Goal: Information Seeking & Learning: Learn about a topic

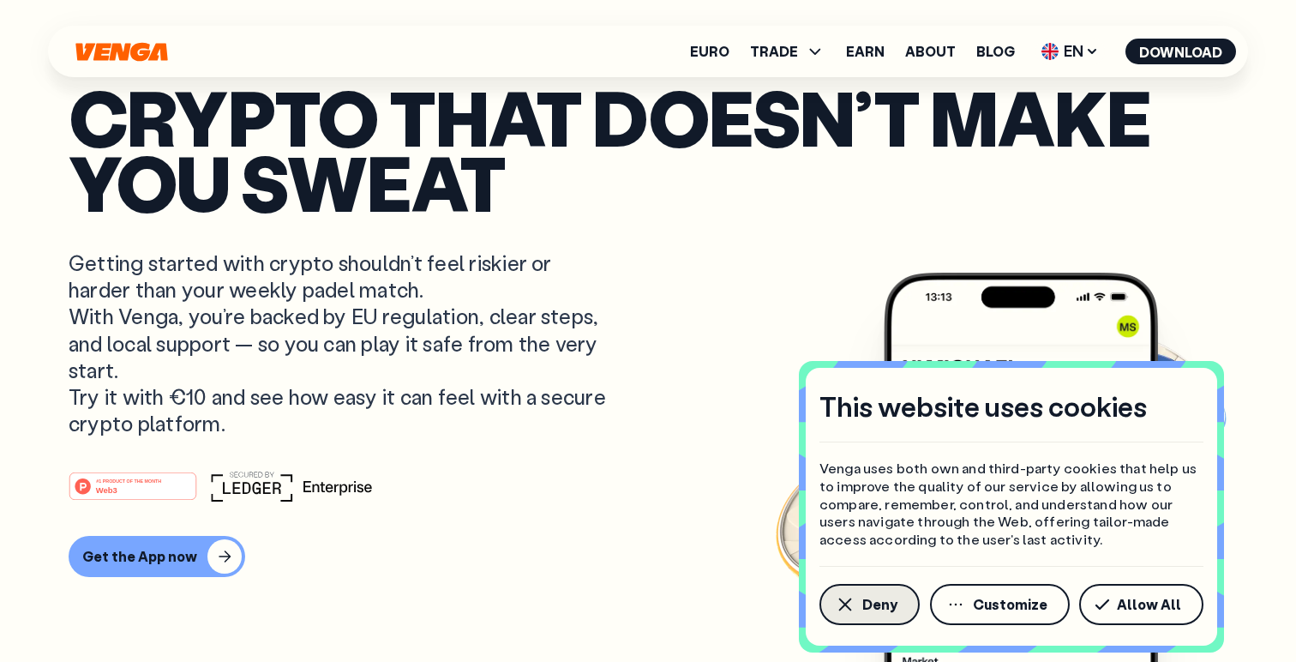
click at [887, 617] on button "Deny" at bounding box center [870, 604] width 100 height 41
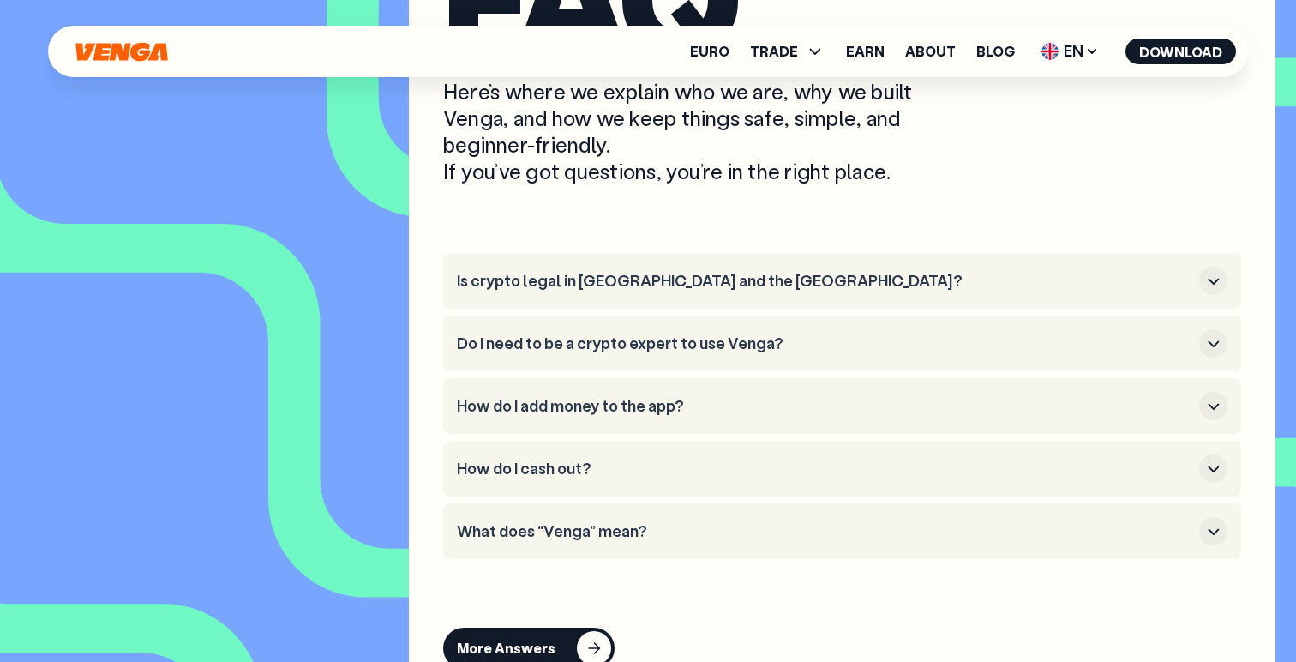
scroll to position [7191, 0]
click at [718, 290] on h3 "Is crypto legal in [GEOGRAPHIC_DATA] and the [GEOGRAPHIC_DATA]?" at bounding box center [825, 280] width 736 height 19
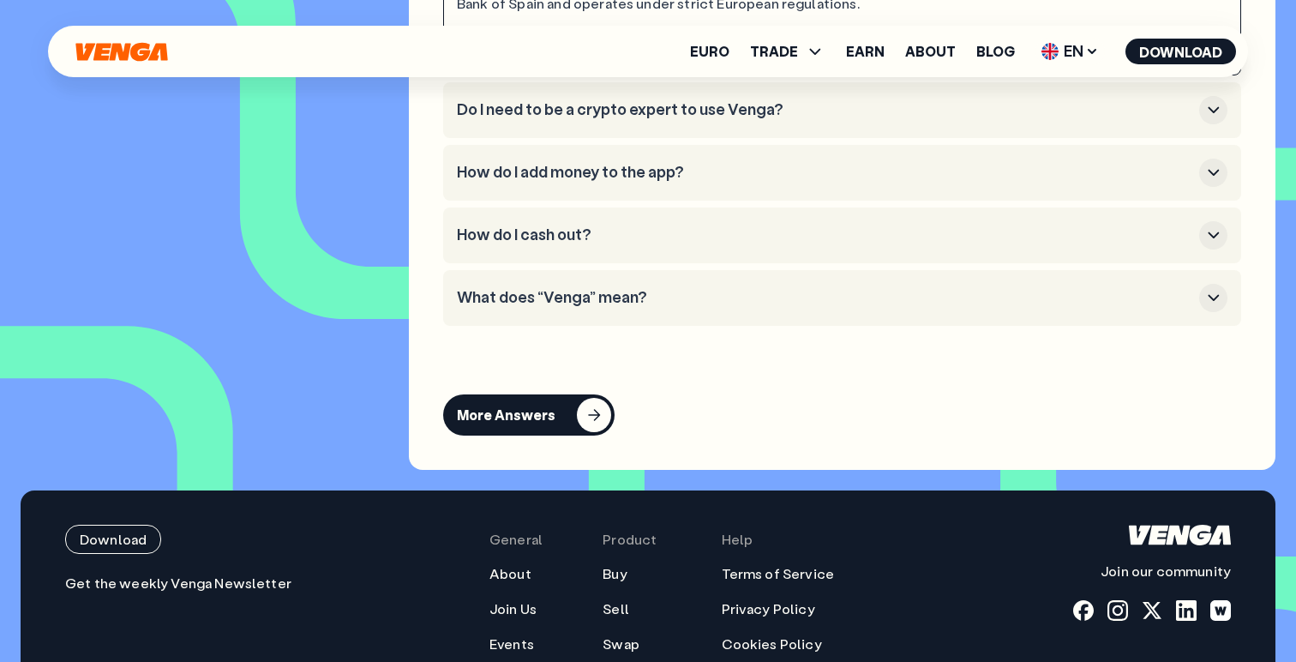
scroll to position [7522, 0]
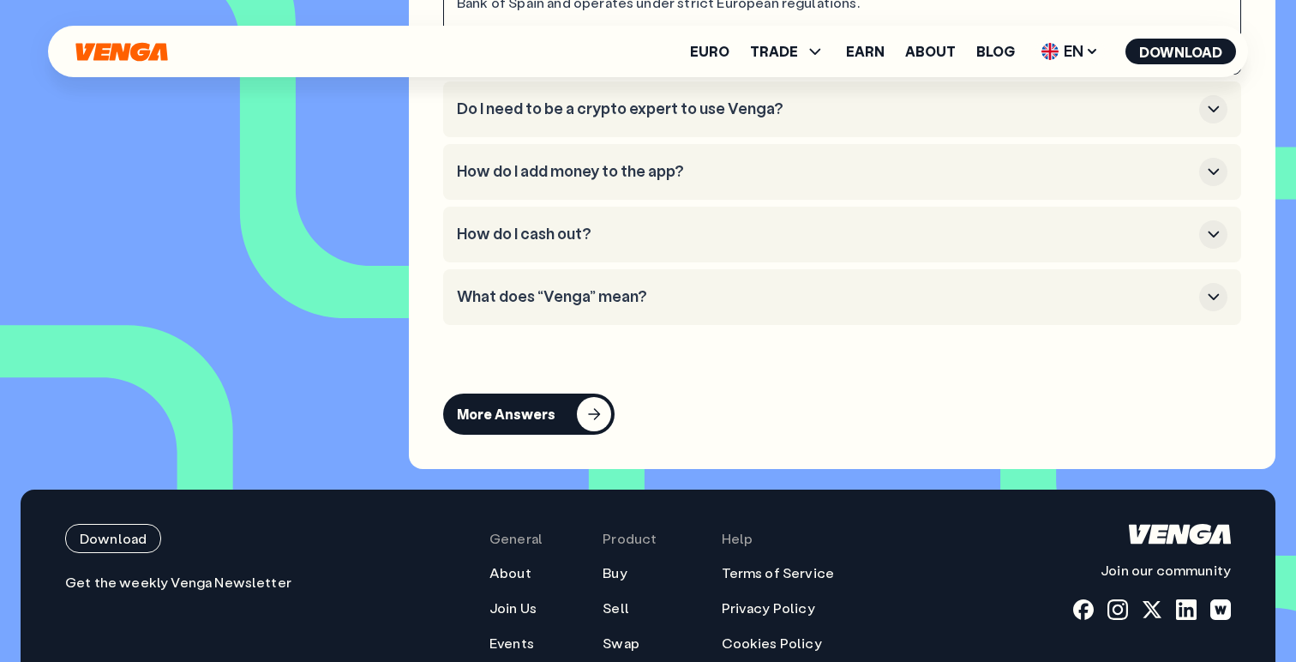
click at [847, 325] on li "What does “Venga” mean?" at bounding box center [842, 297] width 798 height 56
click at [739, 311] on button "What does “Venga” mean?" at bounding box center [842, 297] width 771 height 28
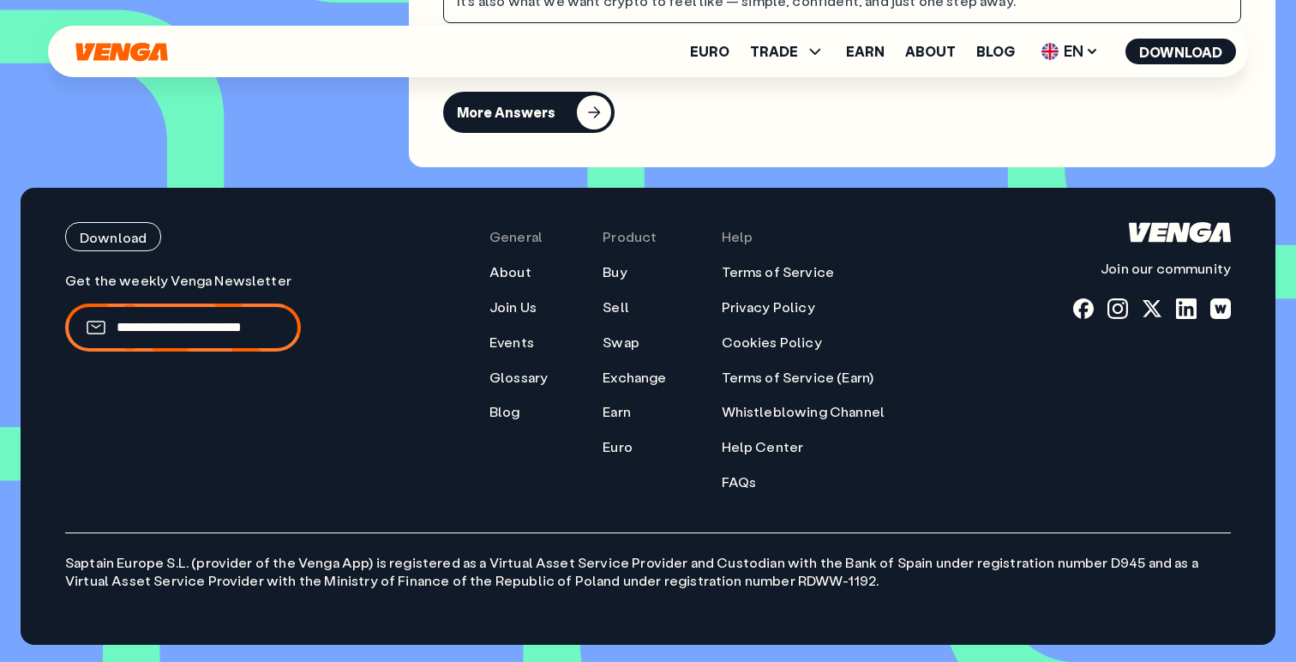
scroll to position [7880, 0]
click at [871, 55] on link "Earn" at bounding box center [865, 52] width 39 height 14
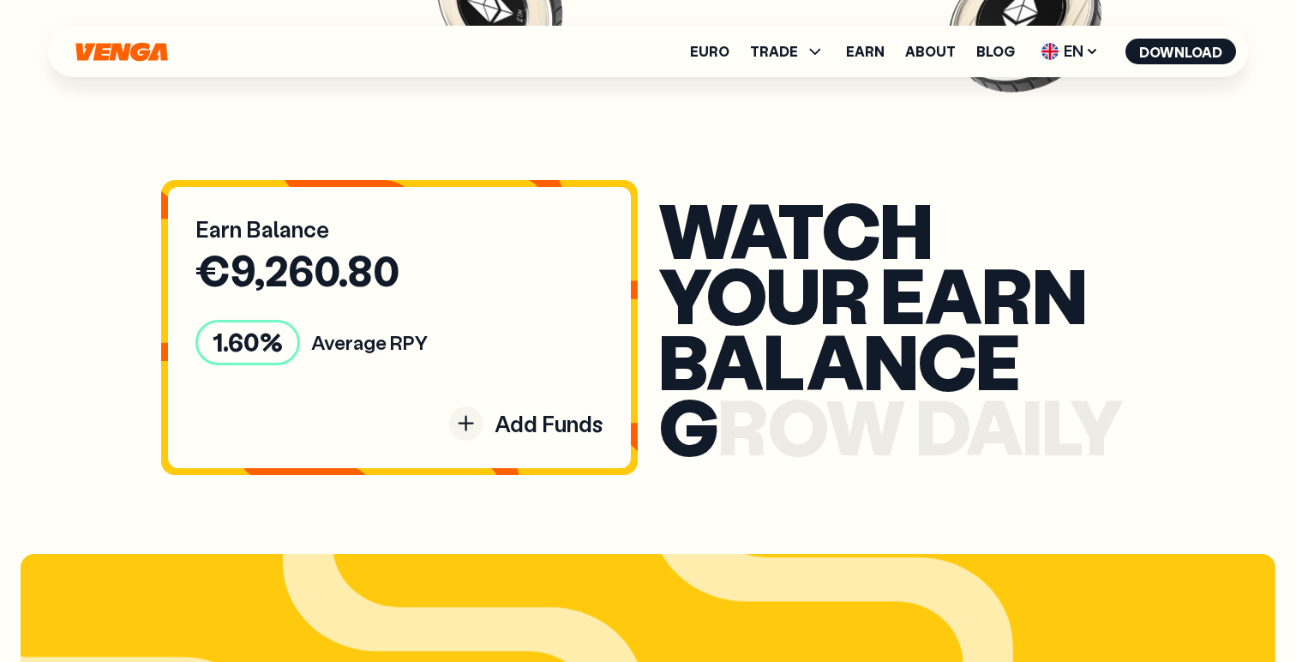
scroll to position [1804, 0]
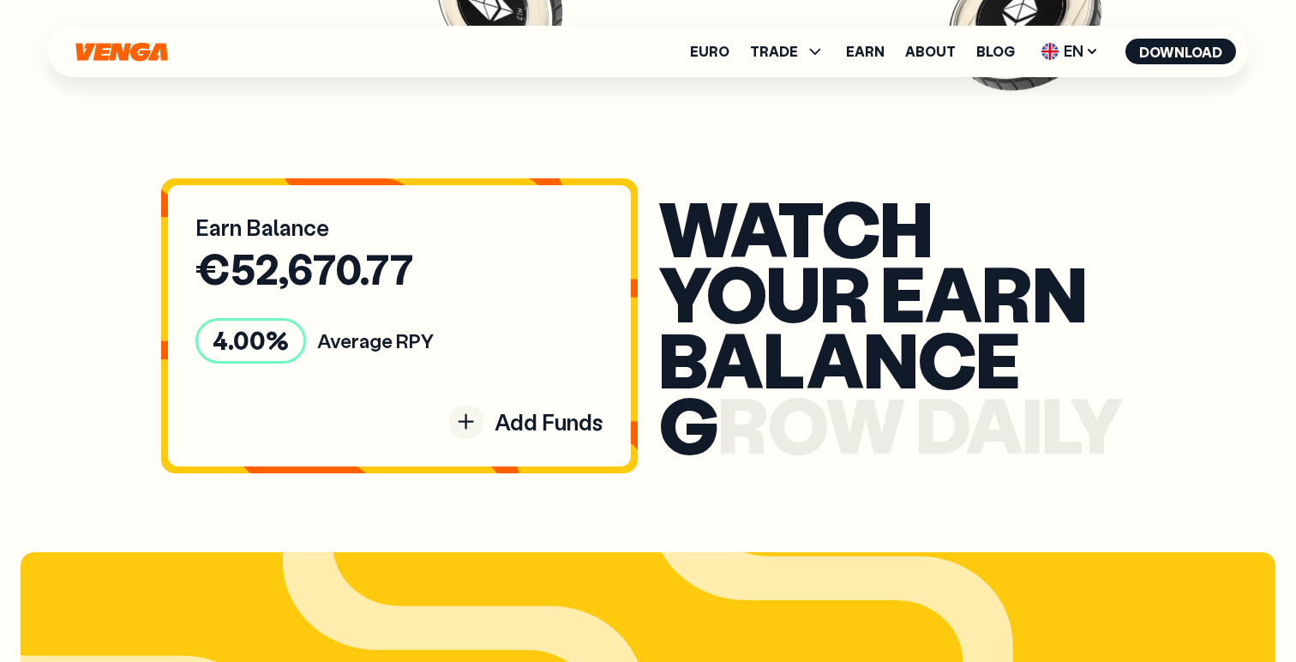
click at [823, 433] on span "o" at bounding box center [795, 423] width 57 height 100
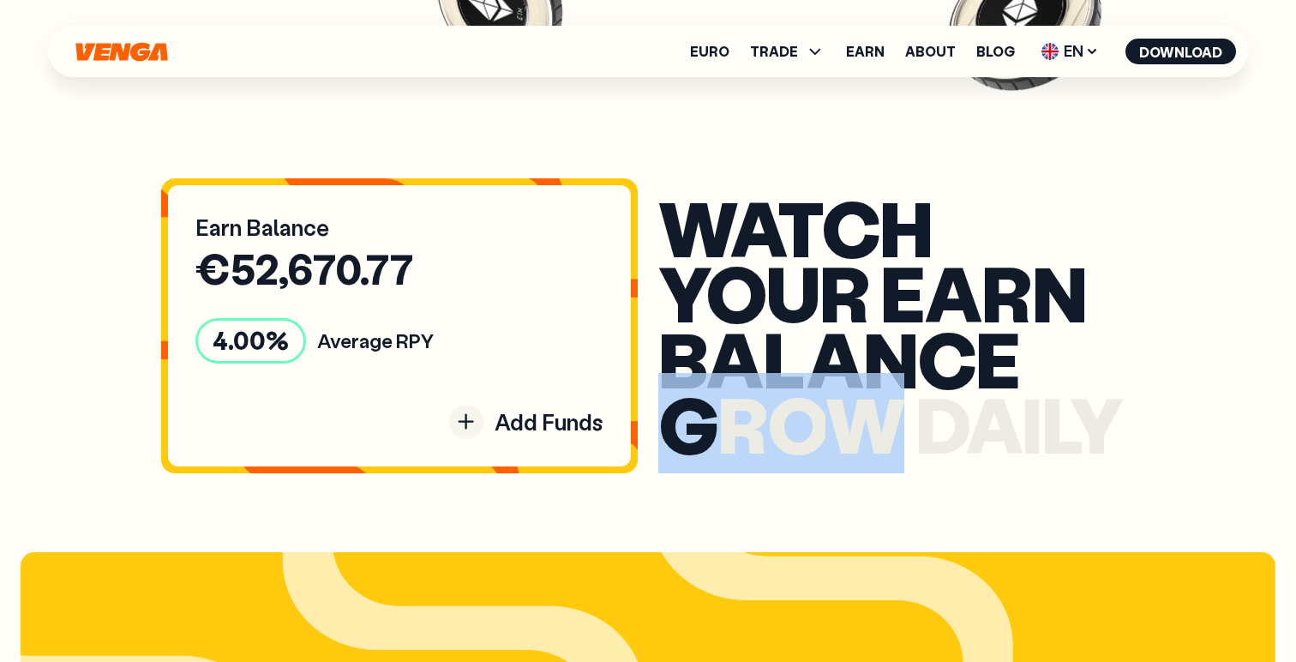
click at [823, 433] on span "o" at bounding box center [795, 423] width 57 height 100
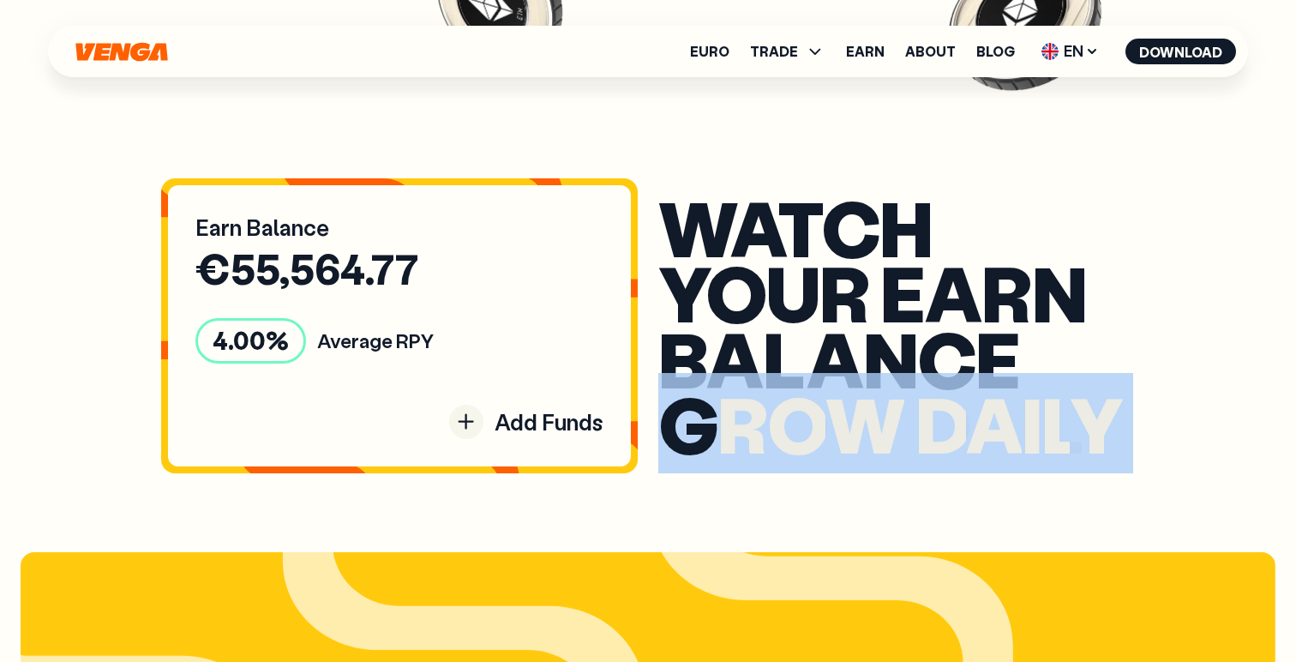
click at [823, 433] on span "o" at bounding box center [795, 423] width 57 height 100
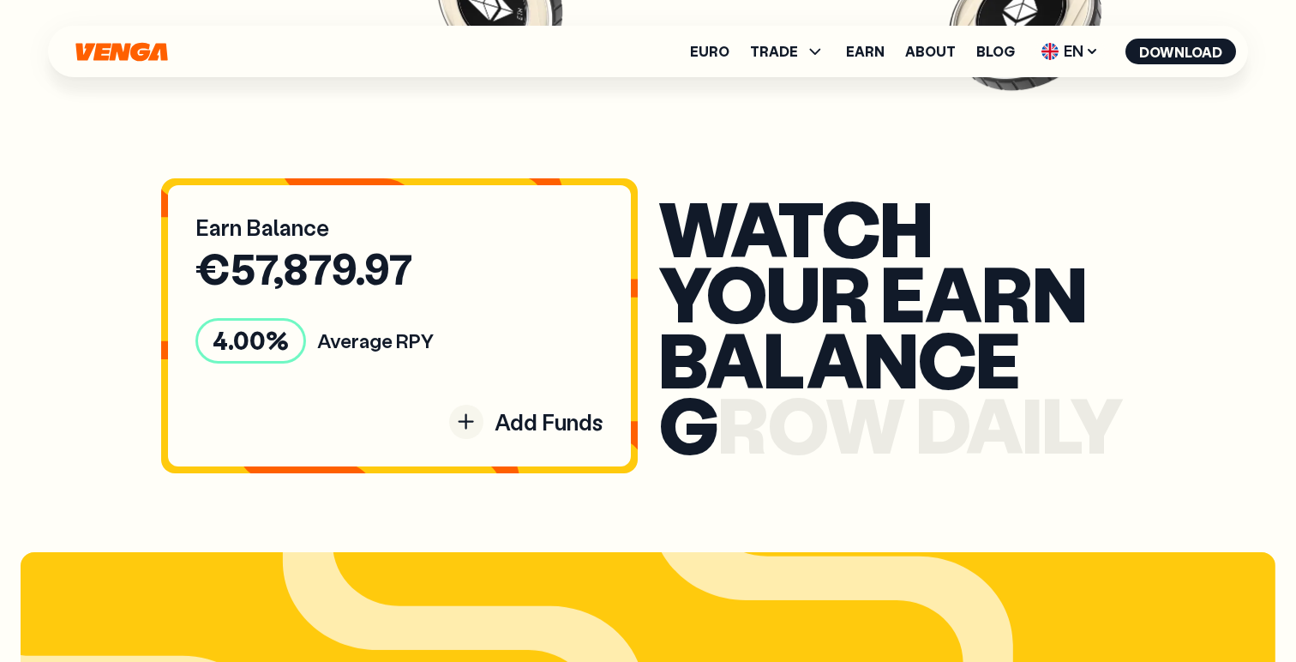
click at [807, 357] on span "a" at bounding box center [835, 358] width 57 height 100
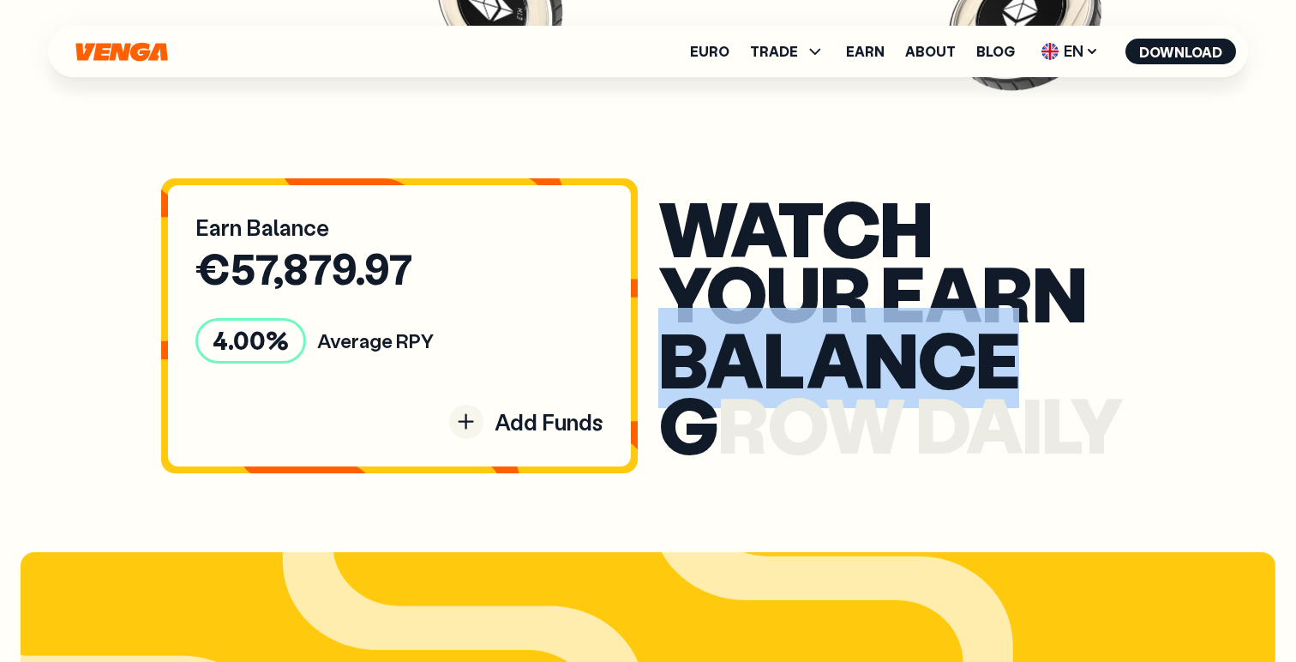
click at [807, 357] on span "a" at bounding box center [835, 358] width 57 height 100
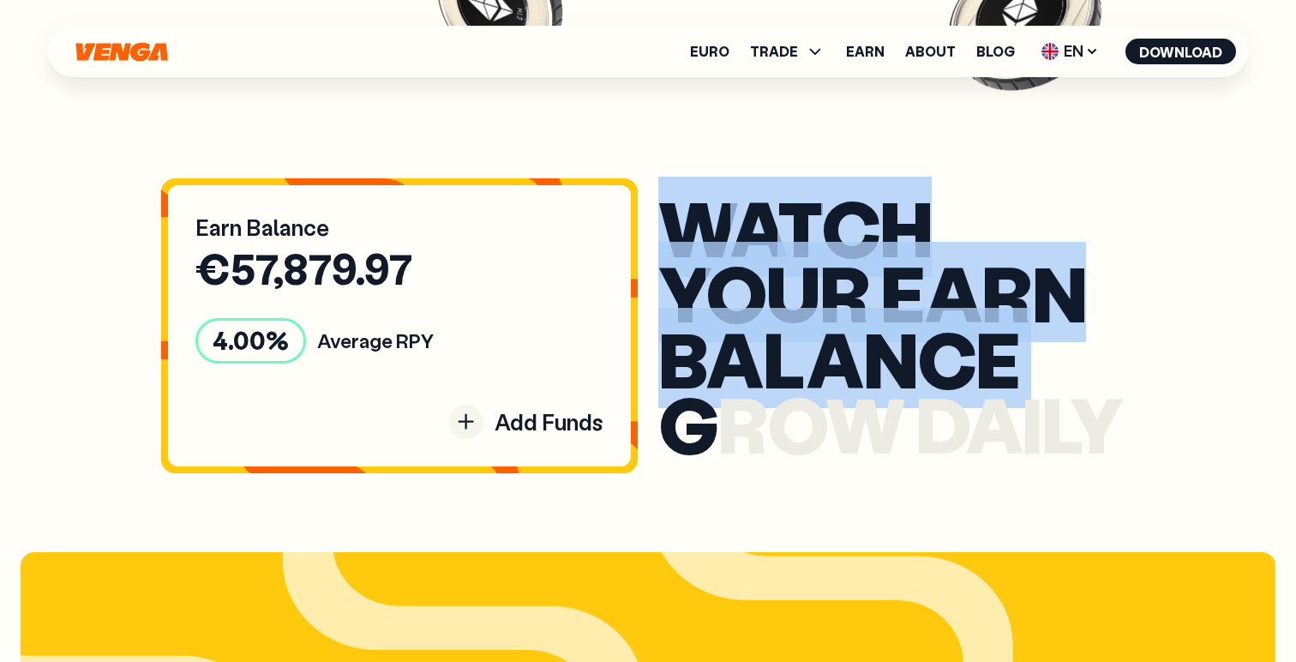
click at [807, 357] on span "a" at bounding box center [835, 358] width 57 height 100
click at [797, 273] on span "u" at bounding box center [792, 292] width 52 height 100
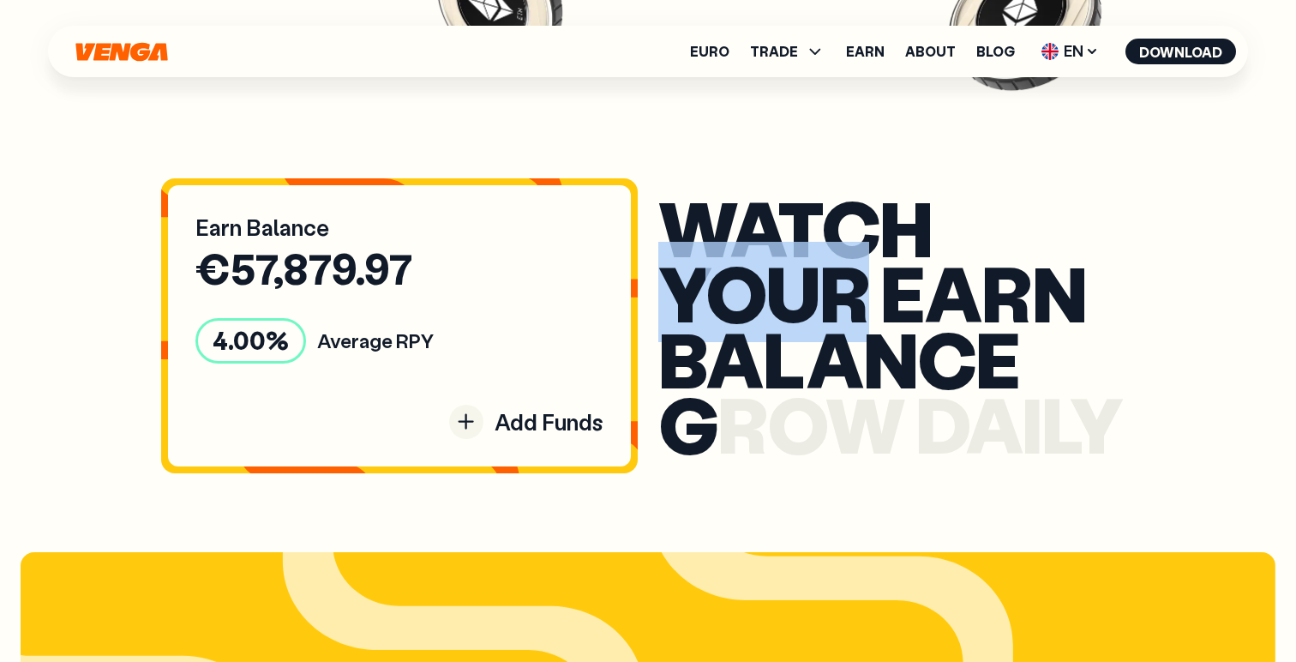
click at [797, 273] on span "u" at bounding box center [792, 292] width 52 height 100
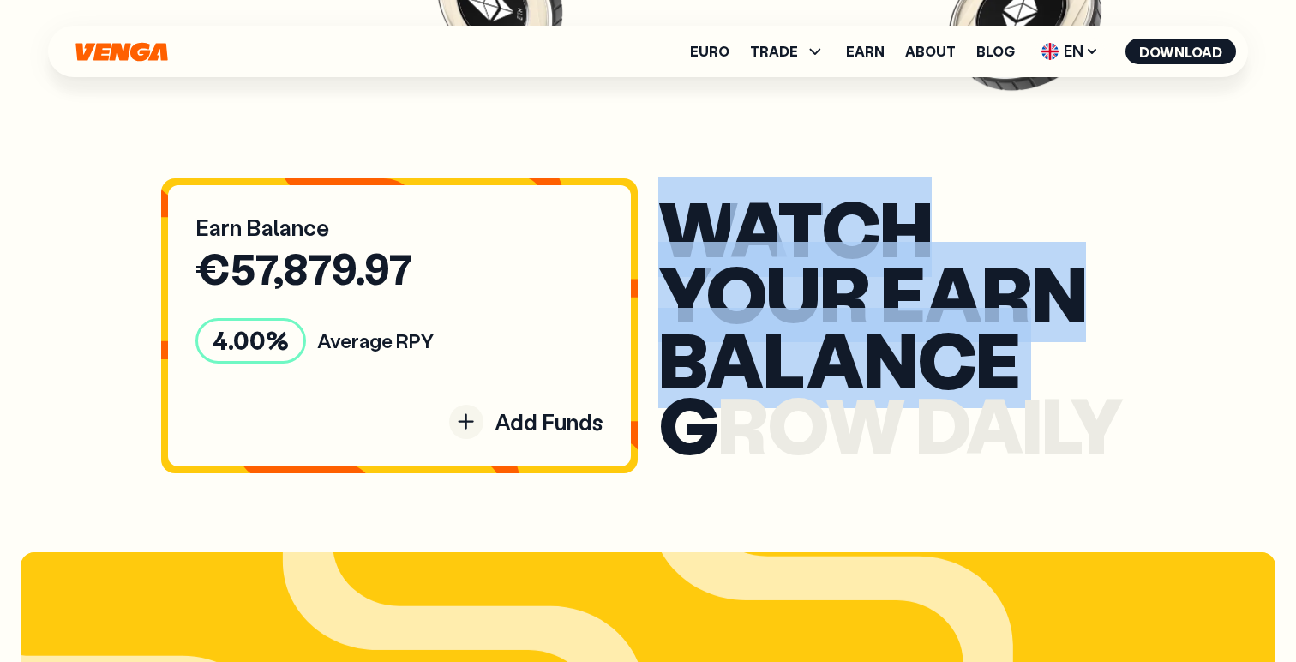
click at [797, 273] on span "u" at bounding box center [792, 292] width 52 height 100
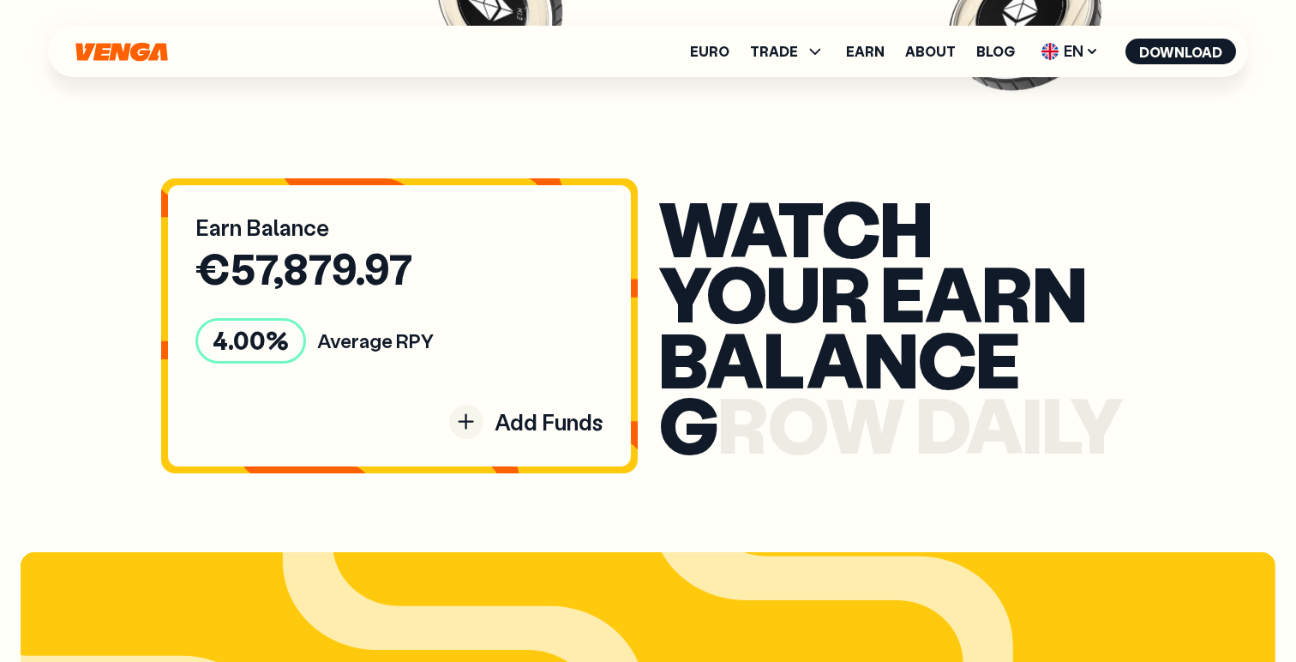
click at [893, 291] on span "e" at bounding box center [902, 292] width 45 height 100
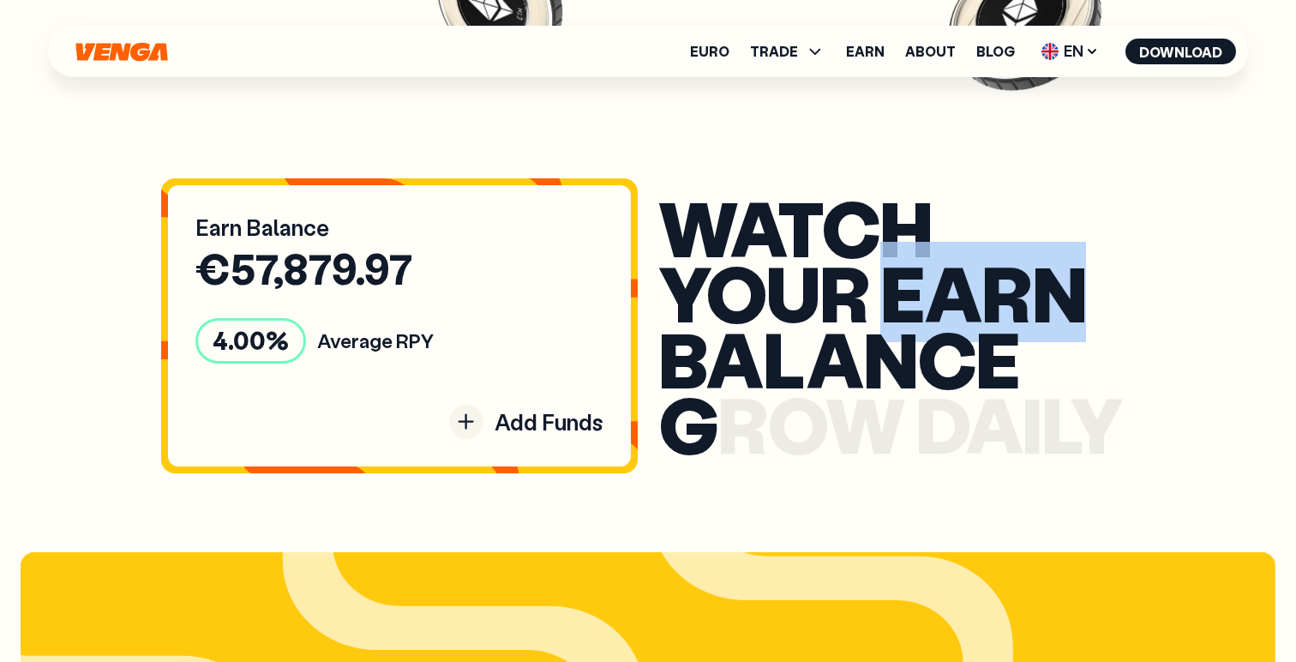
click at [893, 291] on span "e" at bounding box center [902, 292] width 45 height 100
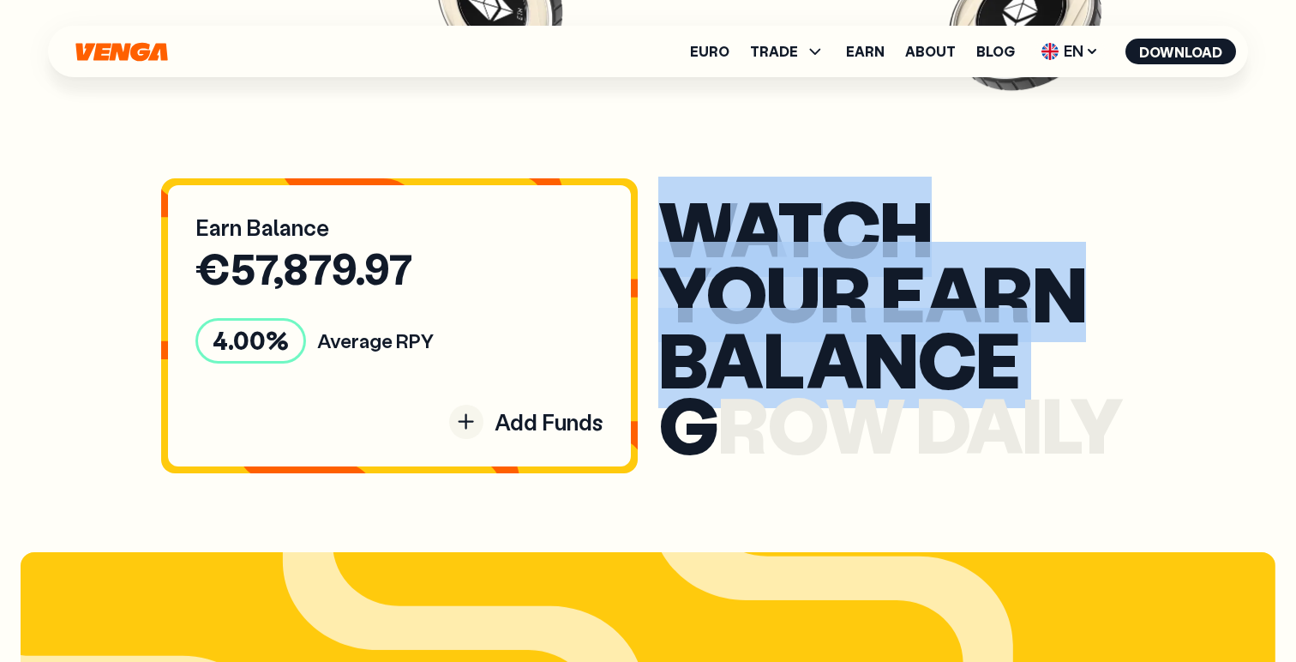
click at [893, 291] on span "e" at bounding box center [902, 292] width 45 height 100
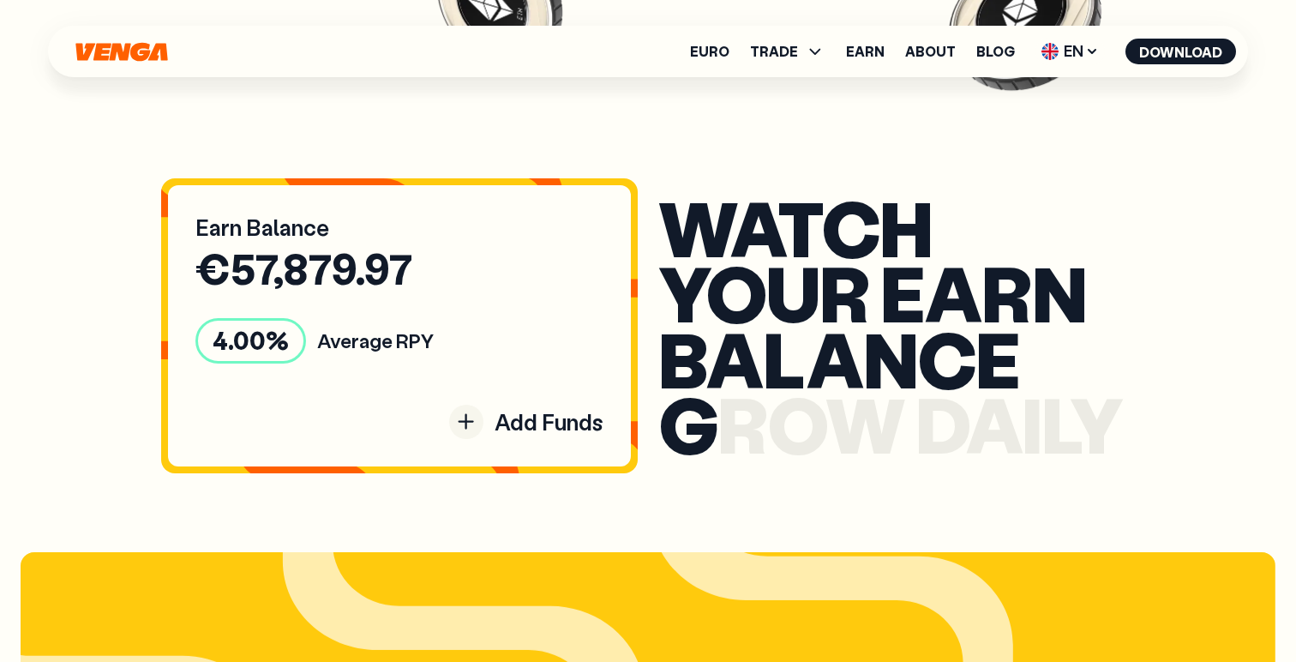
click at [515, 369] on div "Earn Balance € 57,879.97 4.00 % Average RPY Add Funds" at bounding box center [399, 325] width 463 height 280
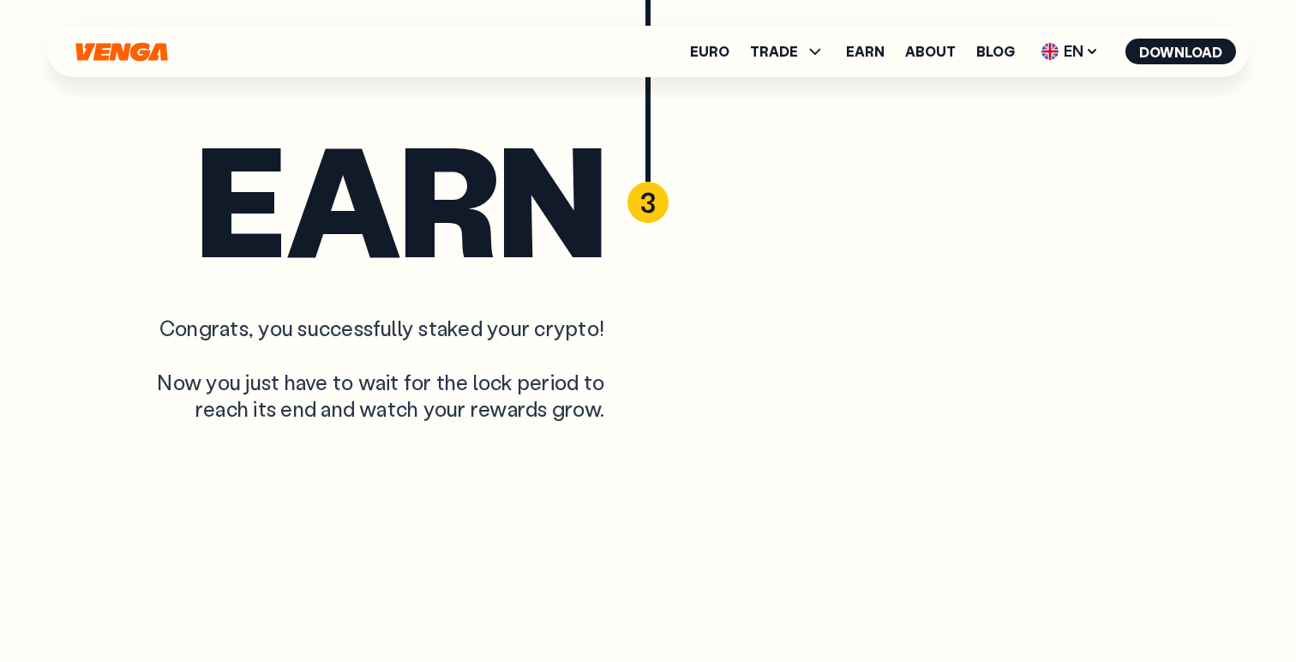
scroll to position [5744, 0]
